Goal: Find specific page/section: Find specific page/section

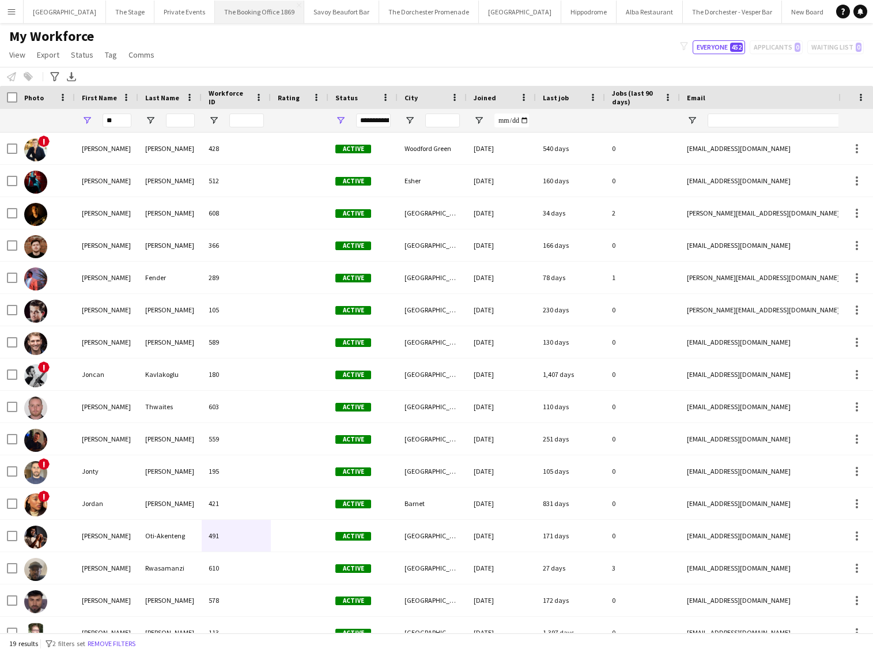
scroll to position [103, 0]
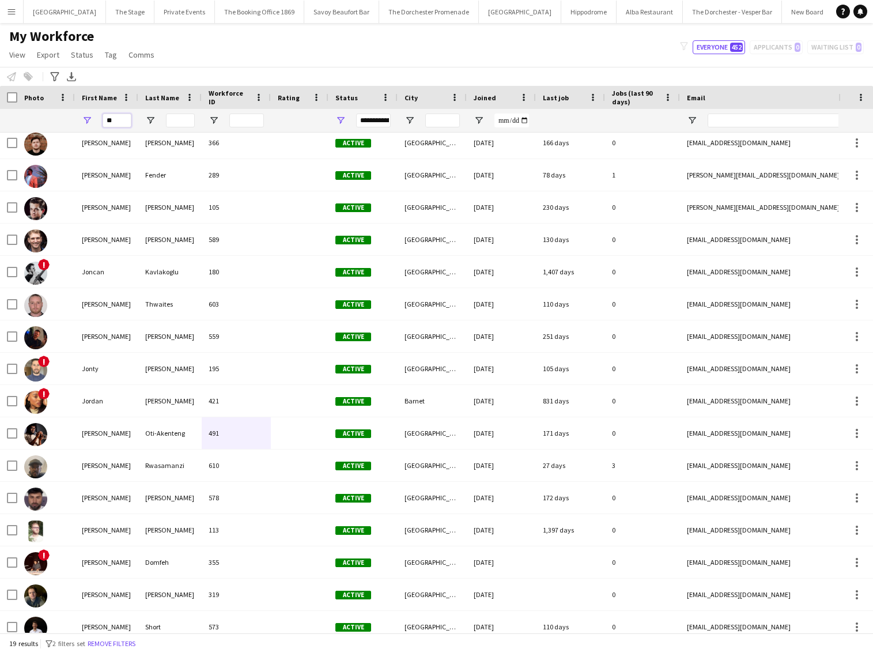
drag, startPoint x: 115, startPoint y: 123, endPoint x: 84, endPoint y: 118, distance: 31.7
click at [86, 118] on div "**" at bounding box center [106, 120] width 63 height 23
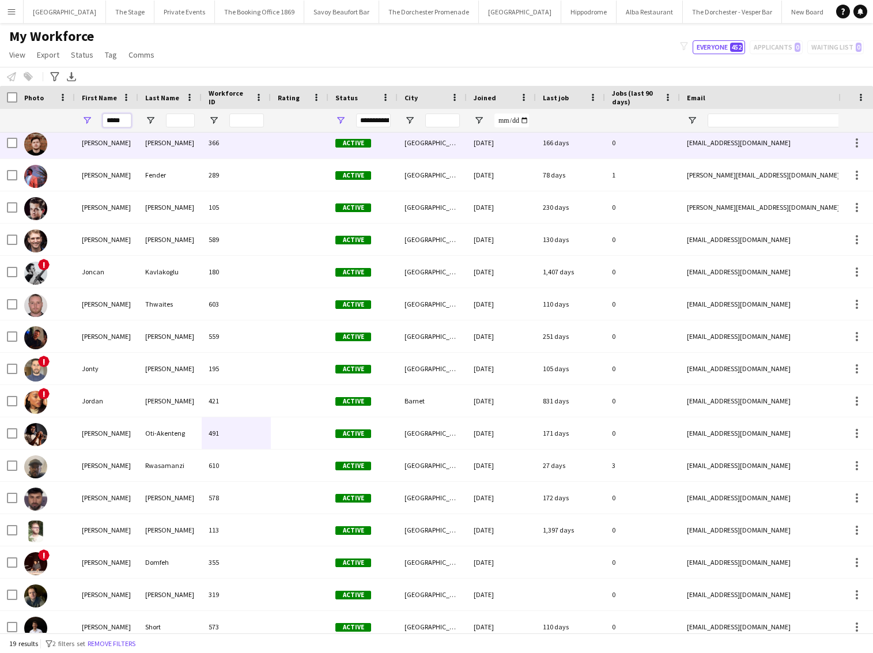
scroll to position [0, 0]
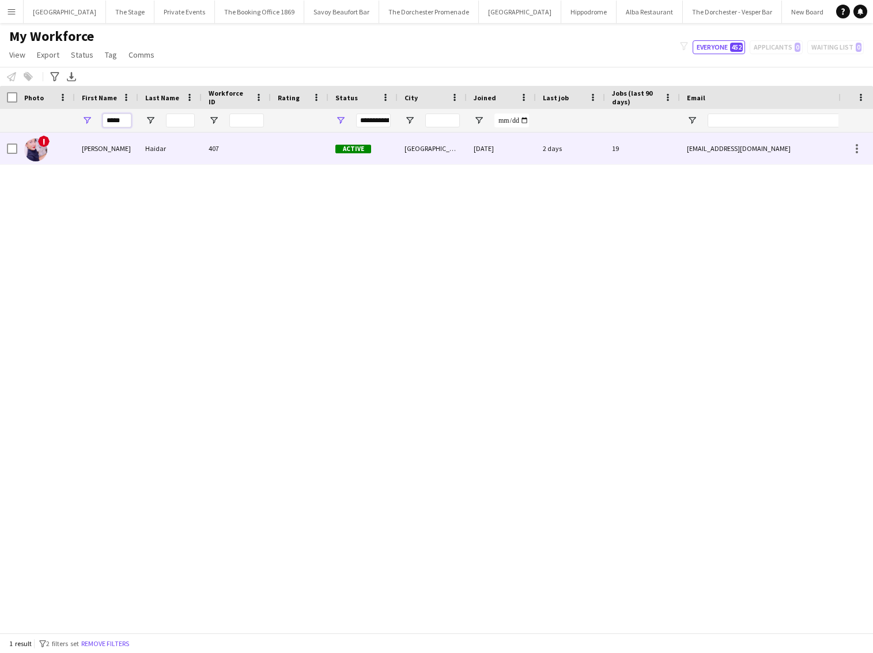
type input "*****"
click at [115, 155] on div "[PERSON_NAME]" at bounding box center [106, 149] width 63 height 32
click at [167, 157] on div "Haidar" at bounding box center [169, 149] width 63 height 32
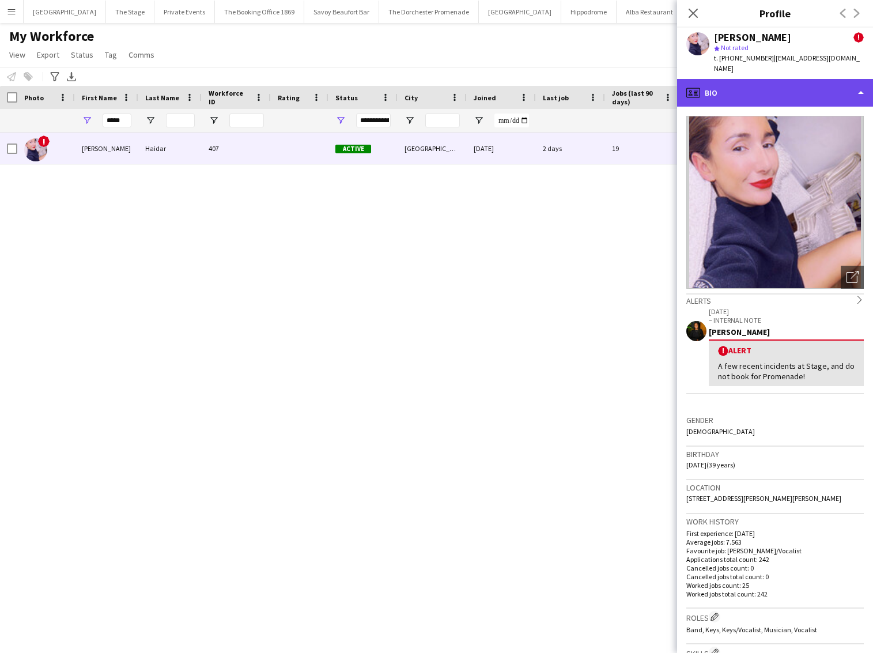
click at [727, 79] on div "profile Bio" at bounding box center [775, 93] width 196 height 28
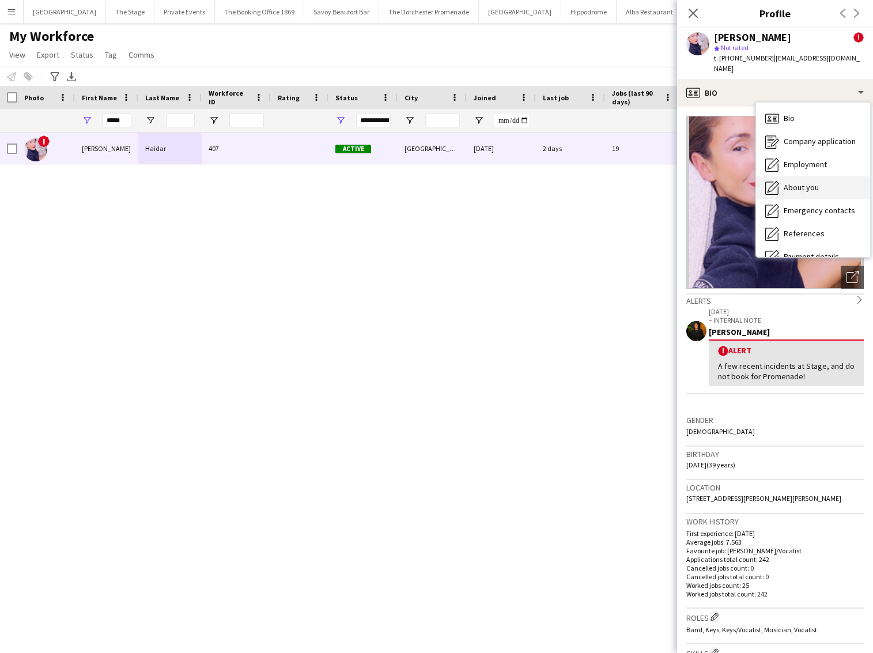
click at [804, 184] on div "About you About you" at bounding box center [813, 187] width 114 height 23
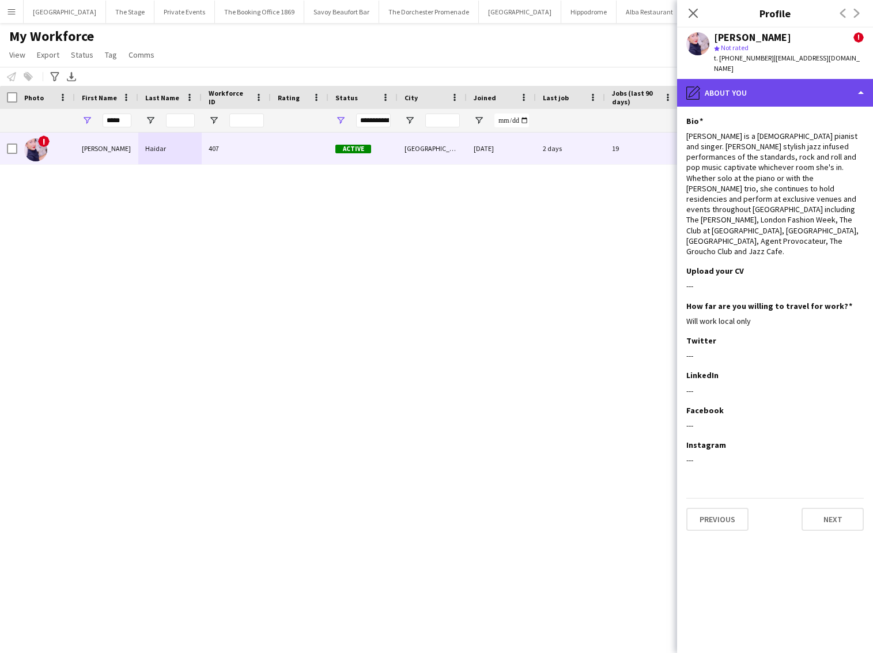
click at [718, 88] on div "pencil4 About you" at bounding box center [775, 93] width 196 height 28
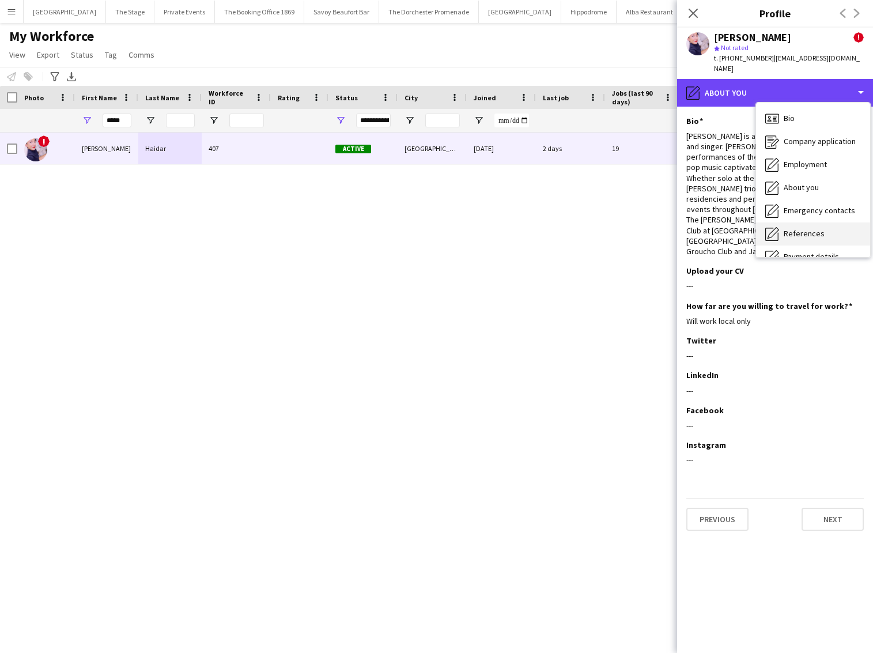
scroll to position [108, 0]
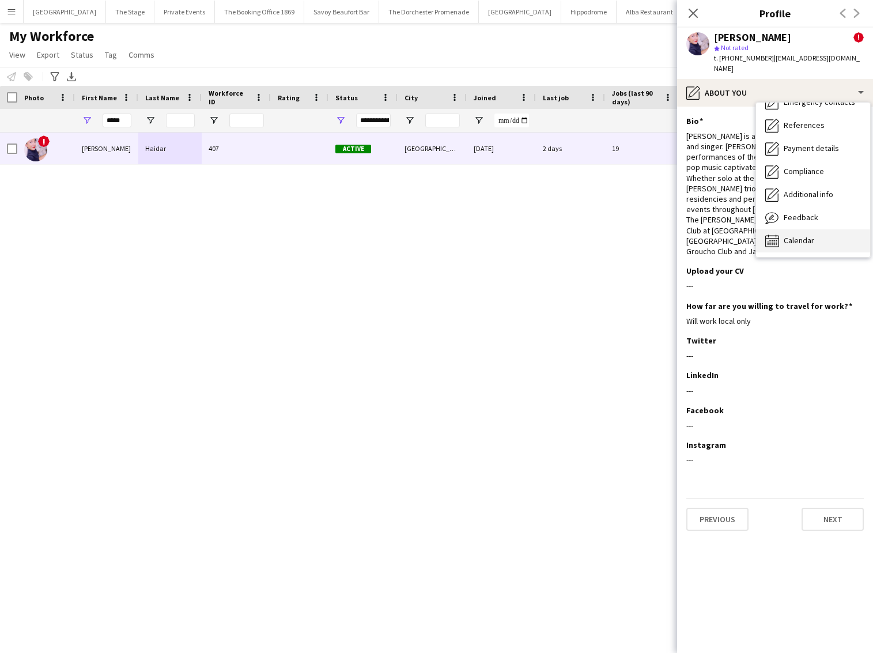
click at [782, 230] on div "Calendar Calendar" at bounding box center [813, 240] width 114 height 23
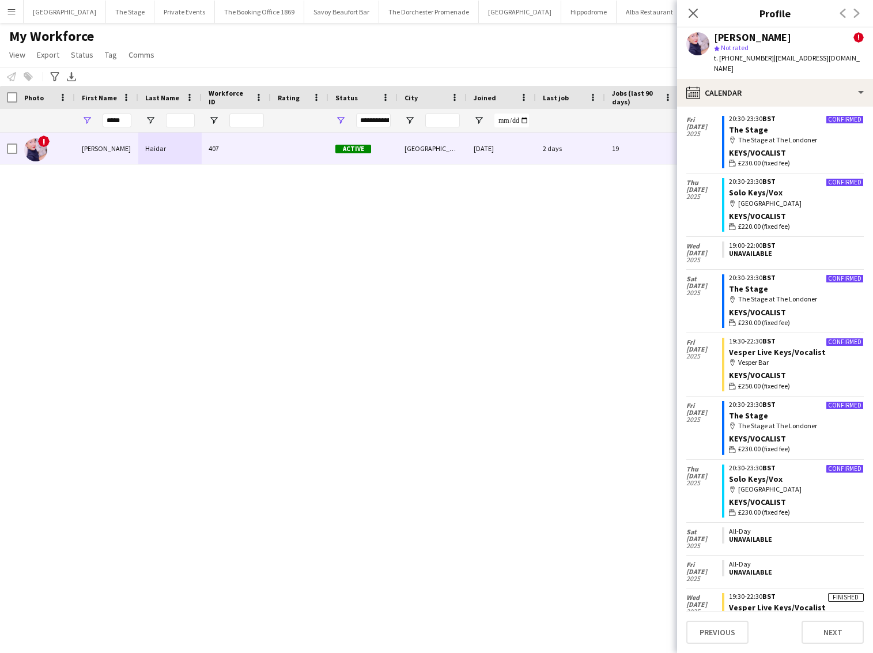
scroll to position [104, 0]
